Goal: Task Accomplishment & Management: Manage account settings

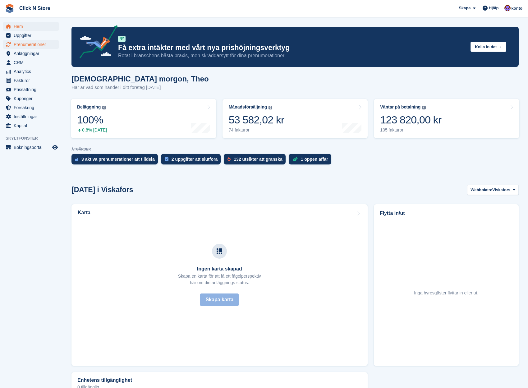
click at [29, 44] on span "Prenumerationer" at bounding box center [32, 44] width 37 height 9
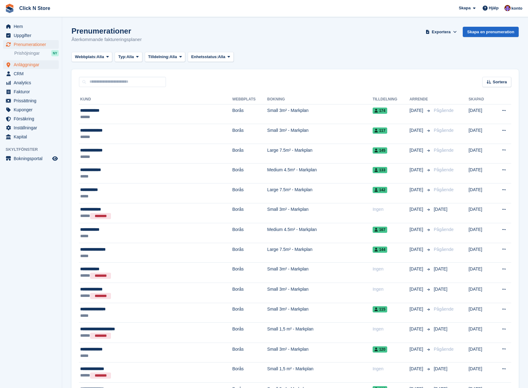
click at [33, 67] on span "Anläggningar" at bounding box center [32, 64] width 37 height 9
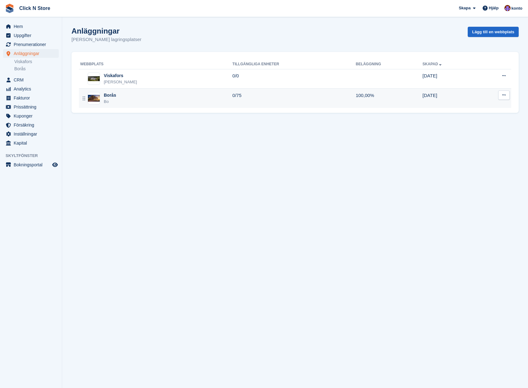
click at [120, 100] on div "Borås Bo" at bounding box center [156, 98] width 152 height 13
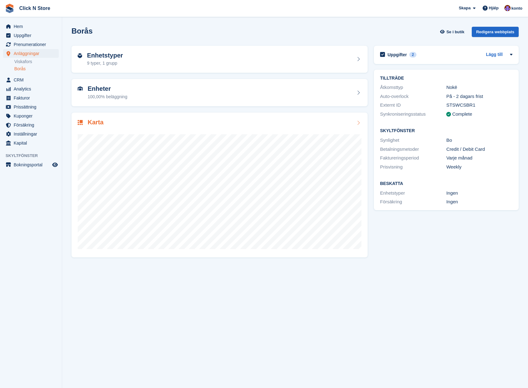
click at [147, 117] on div "Karta" at bounding box center [220, 185] width 296 height 145
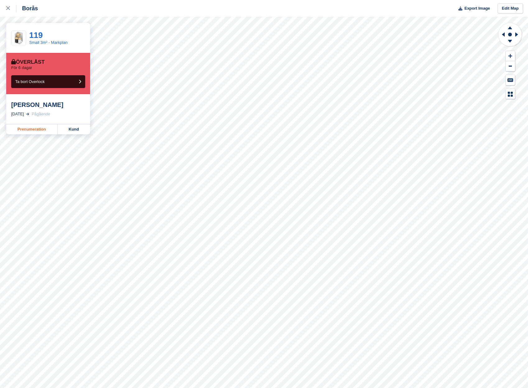
click at [22, 129] on link "Prenumeration" at bounding box center [31, 129] width 51 height 10
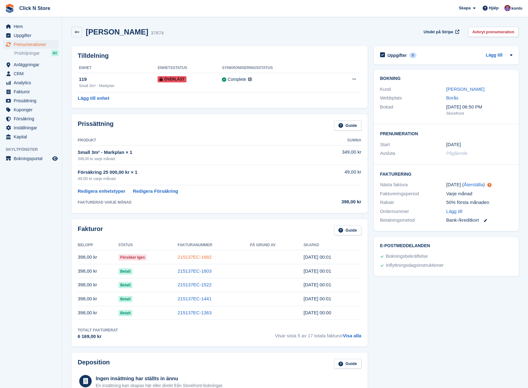
click at [205, 255] on link "215137EC-1682" at bounding box center [195, 256] width 34 height 5
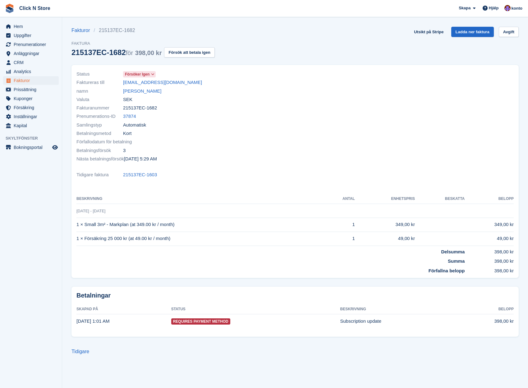
click at [146, 73] on span "Försöker igen" at bounding box center [137, 75] width 25 height 6
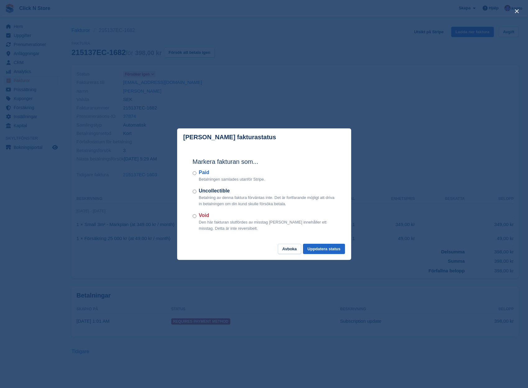
click at [353, 299] on div "close" at bounding box center [264, 194] width 528 height 388
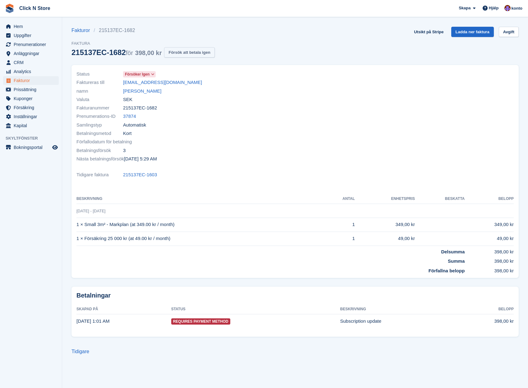
click at [186, 54] on button "Försök att betala igen" at bounding box center [189, 52] width 50 height 10
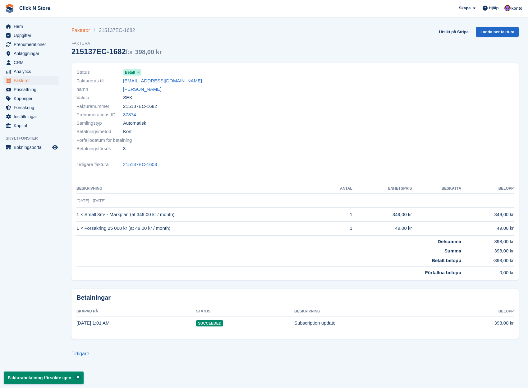
click at [82, 30] on link "Fakturor" at bounding box center [83, 30] width 22 height 7
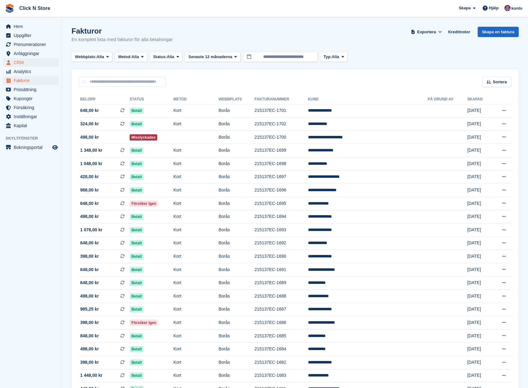
click at [29, 61] on span "CRM" at bounding box center [32, 62] width 37 height 9
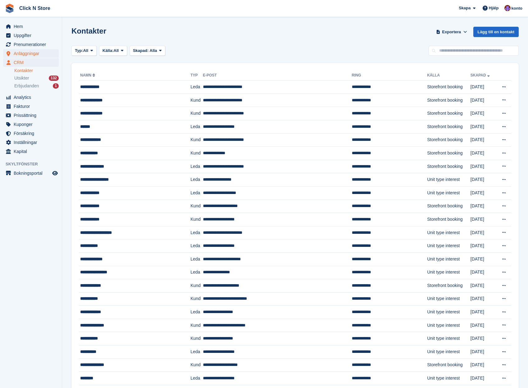
click at [27, 51] on span "Anläggningar" at bounding box center [32, 53] width 37 height 9
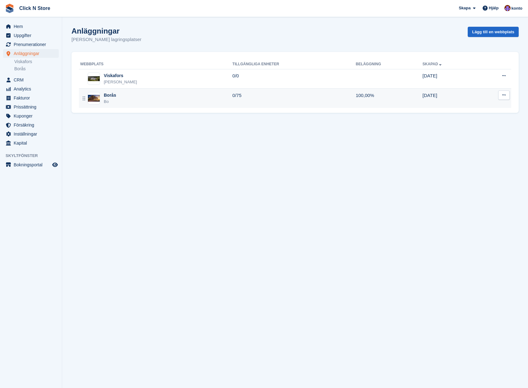
click at [100, 89] on td "Borås Bo" at bounding box center [156, 98] width 154 height 19
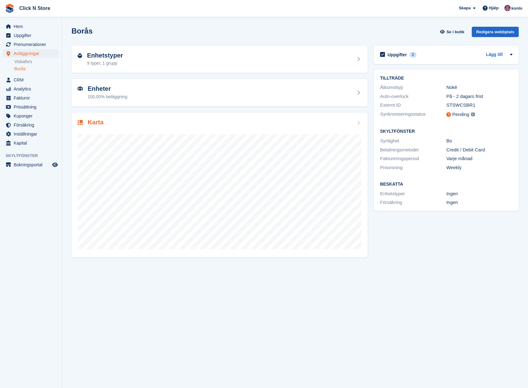
click at [199, 127] on div at bounding box center [220, 189] width 284 height 124
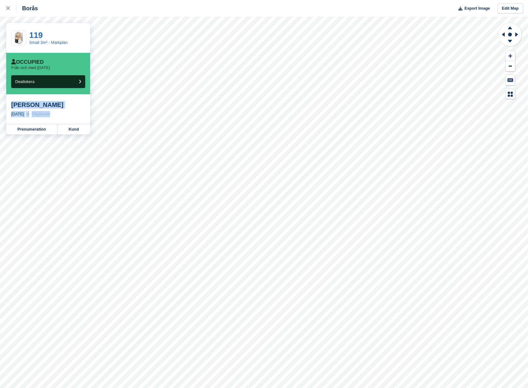
drag, startPoint x: 62, startPoint y: 115, endPoint x: 13, endPoint y: 102, distance: 50.2
click at [13, 102] on div "Henrique Lindau 20 Apr, 2024 Pågående" at bounding box center [48, 109] width 84 height 30
click at [13, 102] on div "Henrique Lindau" at bounding box center [48, 104] width 74 height 7
drag, startPoint x: 12, startPoint y: 104, endPoint x: 71, endPoint y: 113, distance: 59.2
click at [71, 113] on div "Henrique Lindau 20 Apr, 2024 Pågående" at bounding box center [48, 109] width 84 height 30
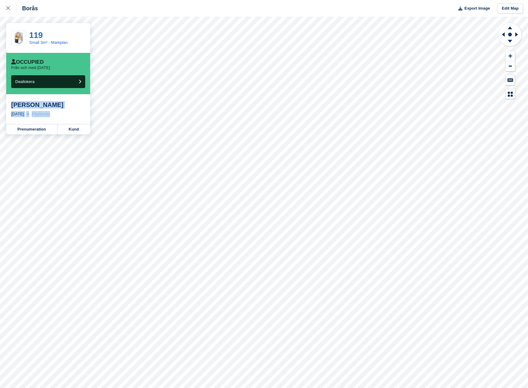
scroll to position [0, 0]
click at [71, 113] on div "20 Apr, 2024 Pågående" at bounding box center [48, 114] width 74 height 6
drag, startPoint x: 70, startPoint y: 113, endPoint x: 12, endPoint y: 103, distance: 58.8
click at [12, 103] on div "Henrique Lindau 20 Apr, 2024 Pågående" at bounding box center [48, 109] width 84 height 30
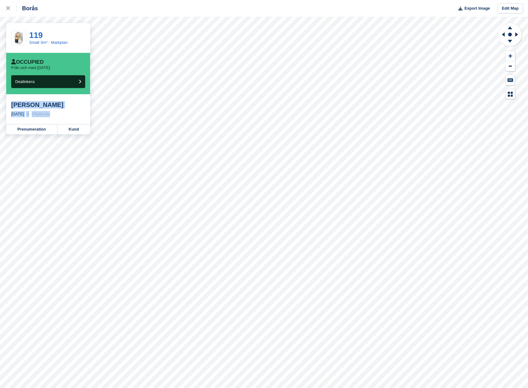
click at [12, 103] on div "Henrique Lindau" at bounding box center [48, 104] width 74 height 7
drag, startPoint x: 12, startPoint y: 103, endPoint x: 73, endPoint y: 113, distance: 61.8
click at [73, 113] on div "Henrique Lindau 20 Apr, 2024 Pågående" at bounding box center [48, 109] width 84 height 30
click at [73, 113] on div "20 Apr, 2024 Pågående" at bounding box center [48, 114] width 74 height 6
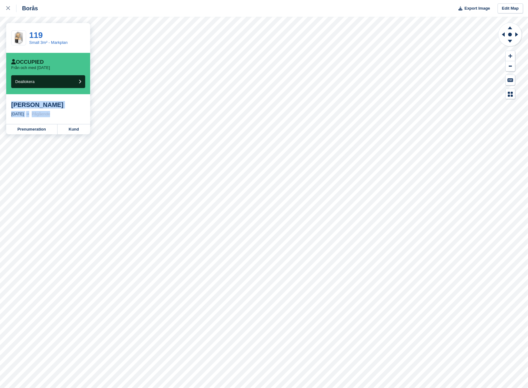
drag, startPoint x: 70, startPoint y: 114, endPoint x: 7, endPoint y: 102, distance: 64.3
click at [7, 102] on div "Henrique Lindau 20 Apr, 2024 Pågående" at bounding box center [48, 109] width 84 height 30
click at [22, 107] on div "Henrique Lindau" at bounding box center [48, 104] width 74 height 7
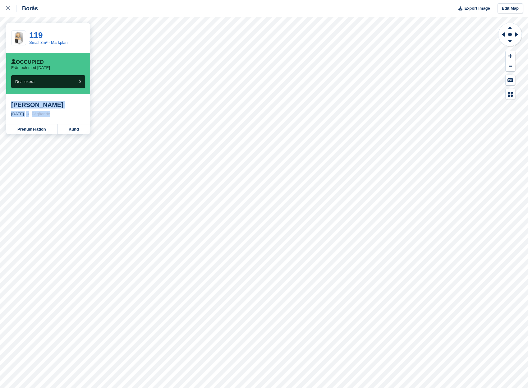
drag, startPoint x: 9, startPoint y: 104, endPoint x: 67, endPoint y: 116, distance: 59.0
click at [67, 116] on div "Henrique Lindau 20 Apr, 2024 Pågående" at bounding box center [48, 109] width 84 height 30
click at [67, 116] on div "20 Apr, 2024 Pågående" at bounding box center [48, 114] width 74 height 6
click at [75, 128] on link "Kund" at bounding box center [74, 129] width 33 height 10
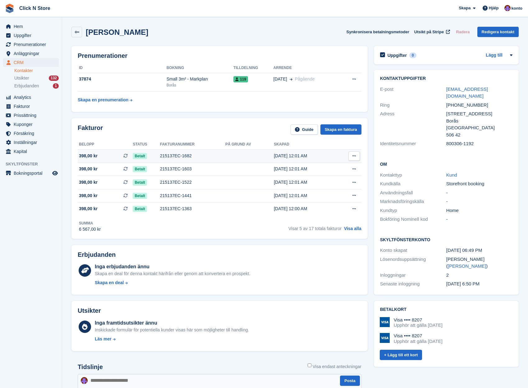
click at [354, 154] on icon at bounding box center [354, 156] width 3 height 4
click at [203, 123] on div "Fakturor Guide Skapa en faktura Belopp Status Fakturanummer På grund av Skapad …" at bounding box center [220, 178] width 296 height 121
click at [77, 34] on icon at bounding box center [77, 32] width 5 height 5
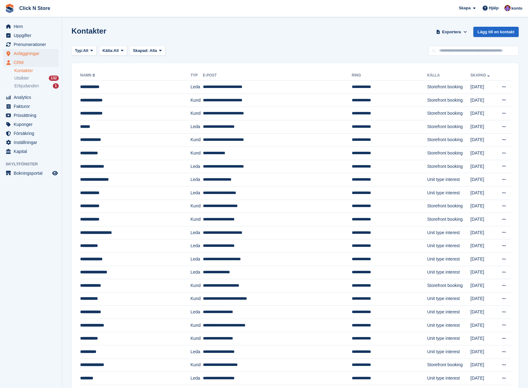
click at [30, 52] on span "Anläggningar" at bounding box center [32, 53] width 37 height 9
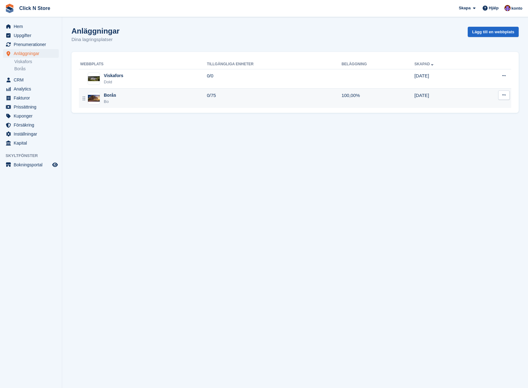
click at [118, 95] on div "Borås Bo" at bounding box center [143, 98] width 127 height 13
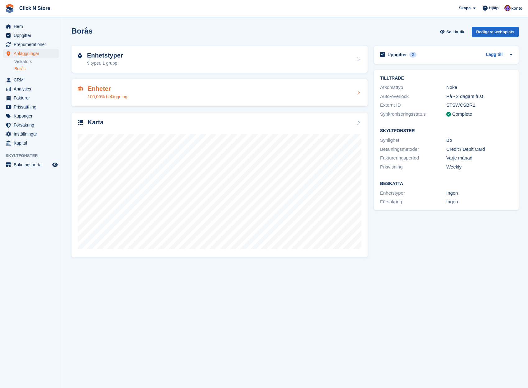
click at [185, 89] on div "Enheter 100,00% beläggning" at bounding box center [220, 92] width 284 height 15
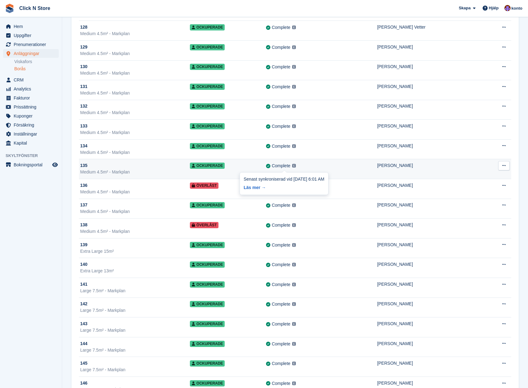
scroll to position [612, 0]
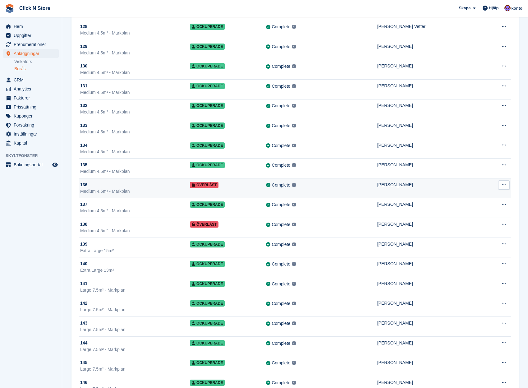
click at [146, 191] on div "Medium 4.5m² - Markplan" at bounding box center [135, 191] width 110 height 7
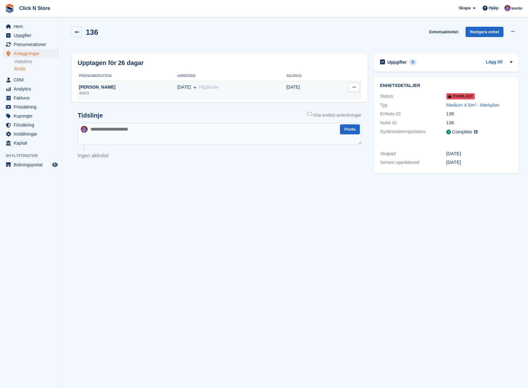
click at [350, 86] on button at bounding box center [355, 87] width 12 height 9
click at [206, 57] on div "Upptagen för 26 dagar Prenumeration Arrende Skapad [PERSON_NAME] 40903 [DATE] P…" at bounding box center [220, 77] width 296 height 49
